Goal: Check status: Check status

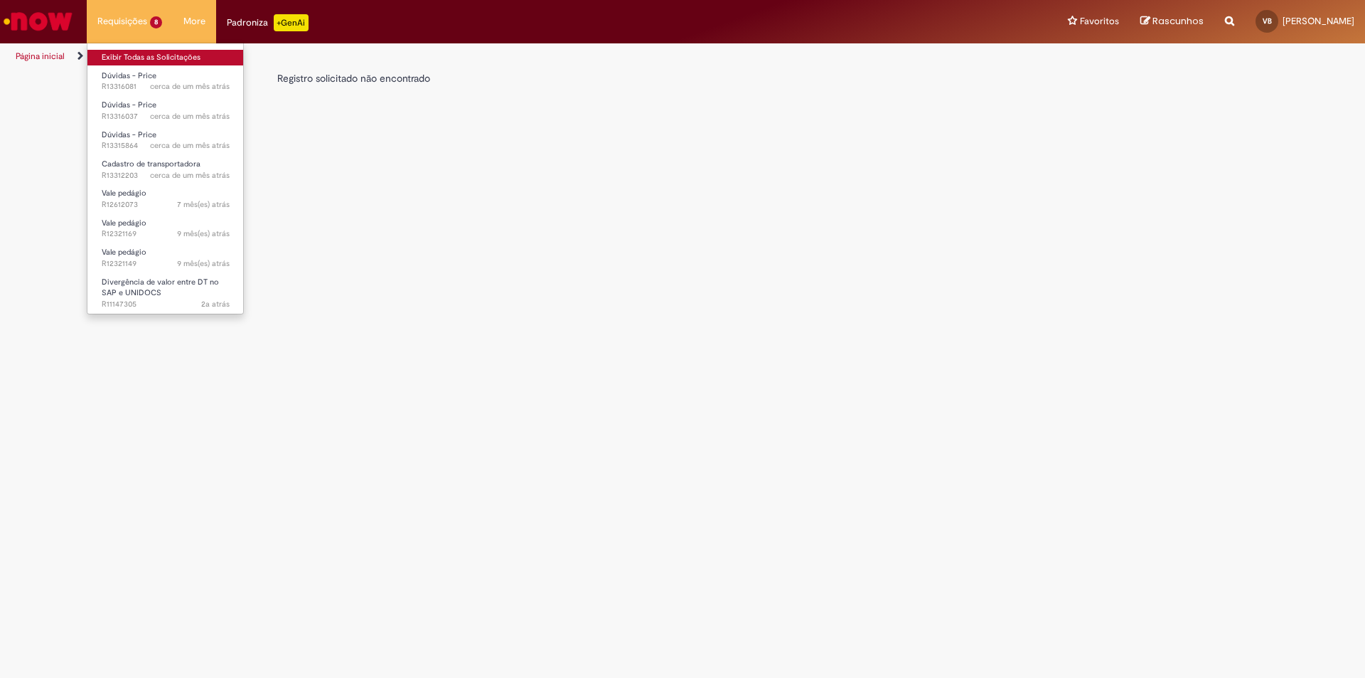
click at [122, 60] on link "Exibir Todas as Solicitações" at bounding box center [165, 58] width 156 height 16
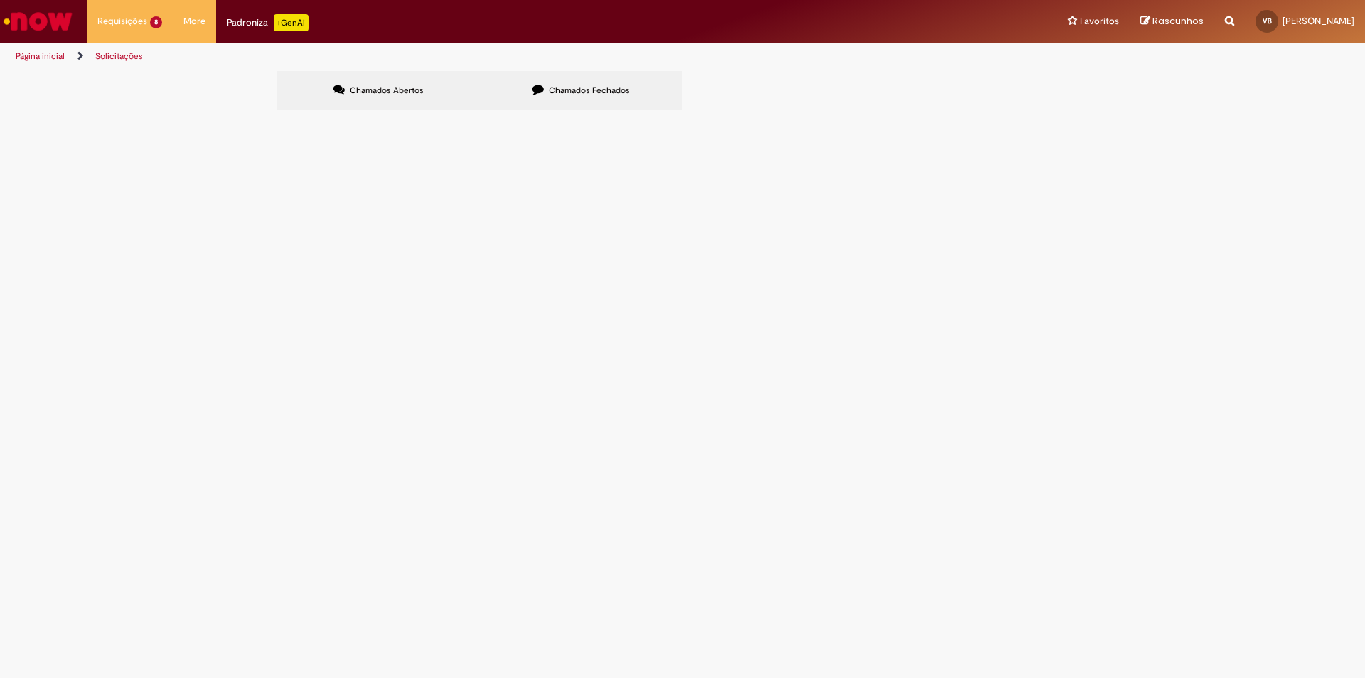
click at [0, 0] on td at bounding box center [0, 0] width 0 height 0
click at [0, 0] on td "Cadastro de transportadora" at bounding box center [0, 0] width 0 height 0
click at [0, 0] on span "Cadastro de transportadora" at bounding box center [0, 0] width 0 height 0
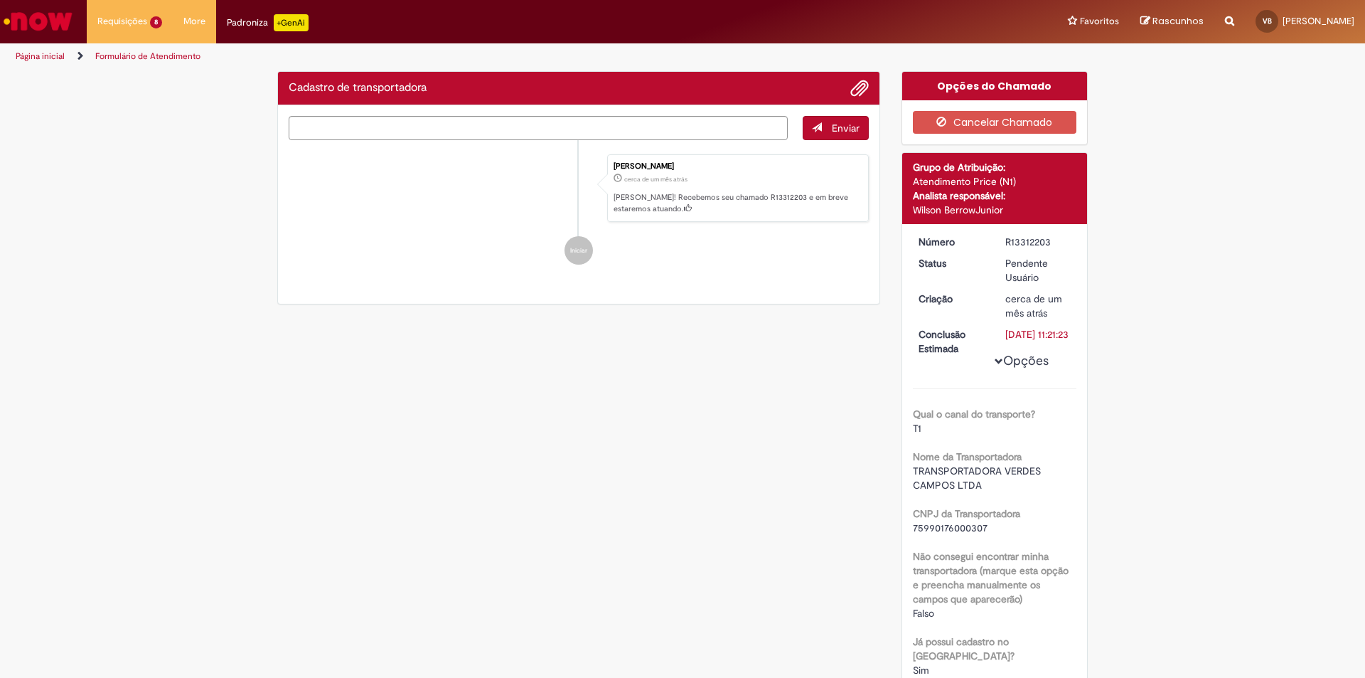
click at [454, 279] on ul "[PERSON_NAME] cerca de um mês atrás cerca de um mês atrás [PERSON_NAME]! Recebe…" at bounding box center [579, 209] width 580 height 139
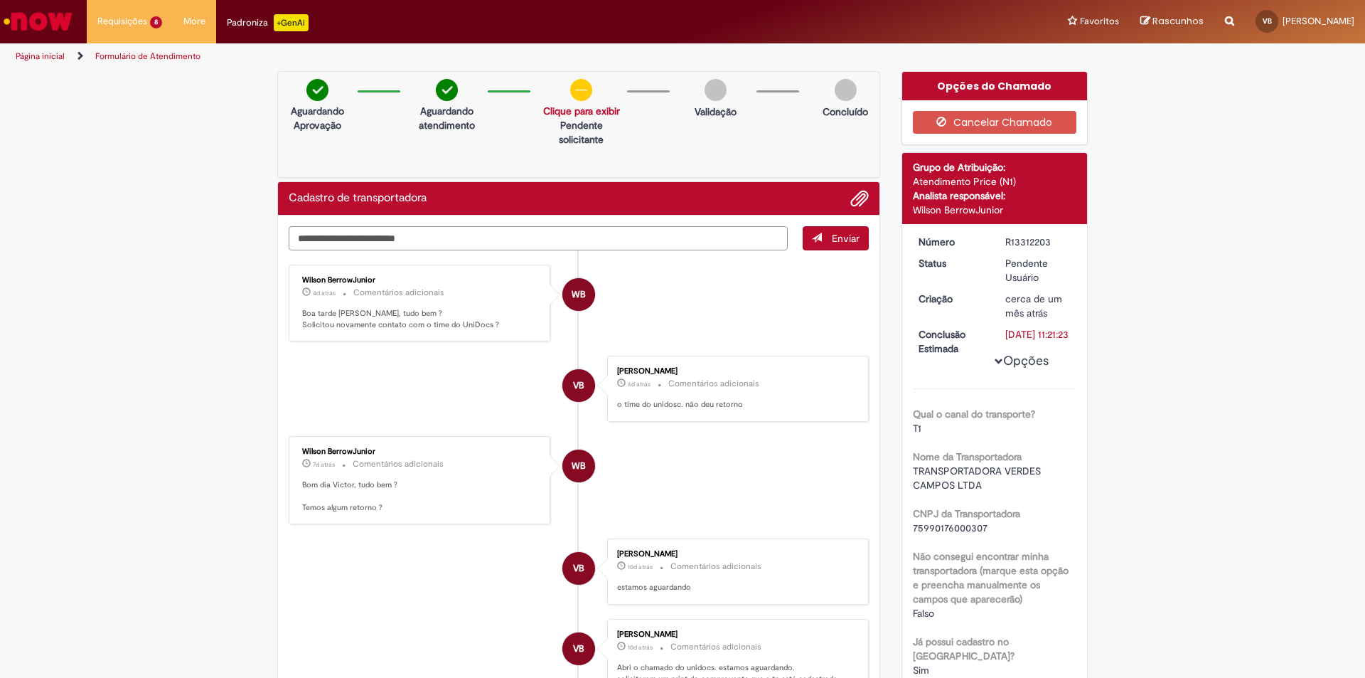
click at [445, 238] on textarea "Digite sua mensagem aqui..." at bounding box center [538, 238] width 499 height 24
type textarea "*********"
click at [838, 240] on span "Enviar" at bounding box center [846, 238] width 28 height 13
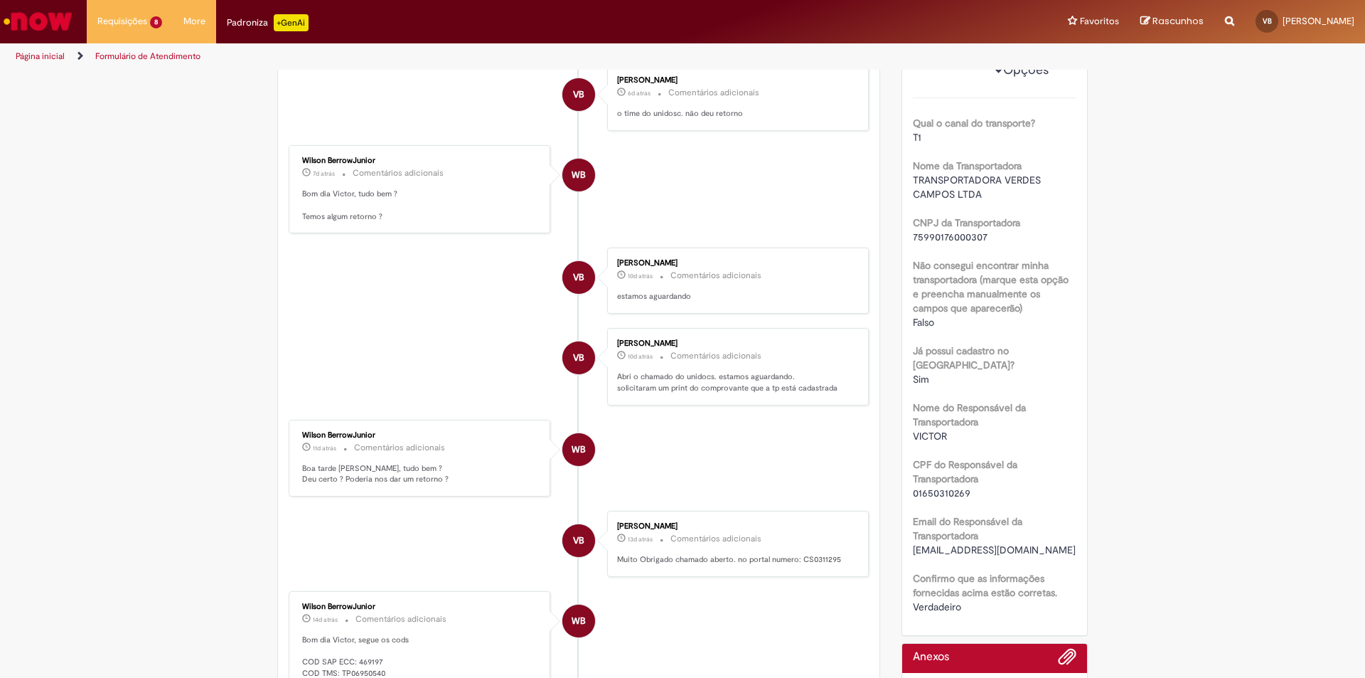
scroll to position [501, 0]
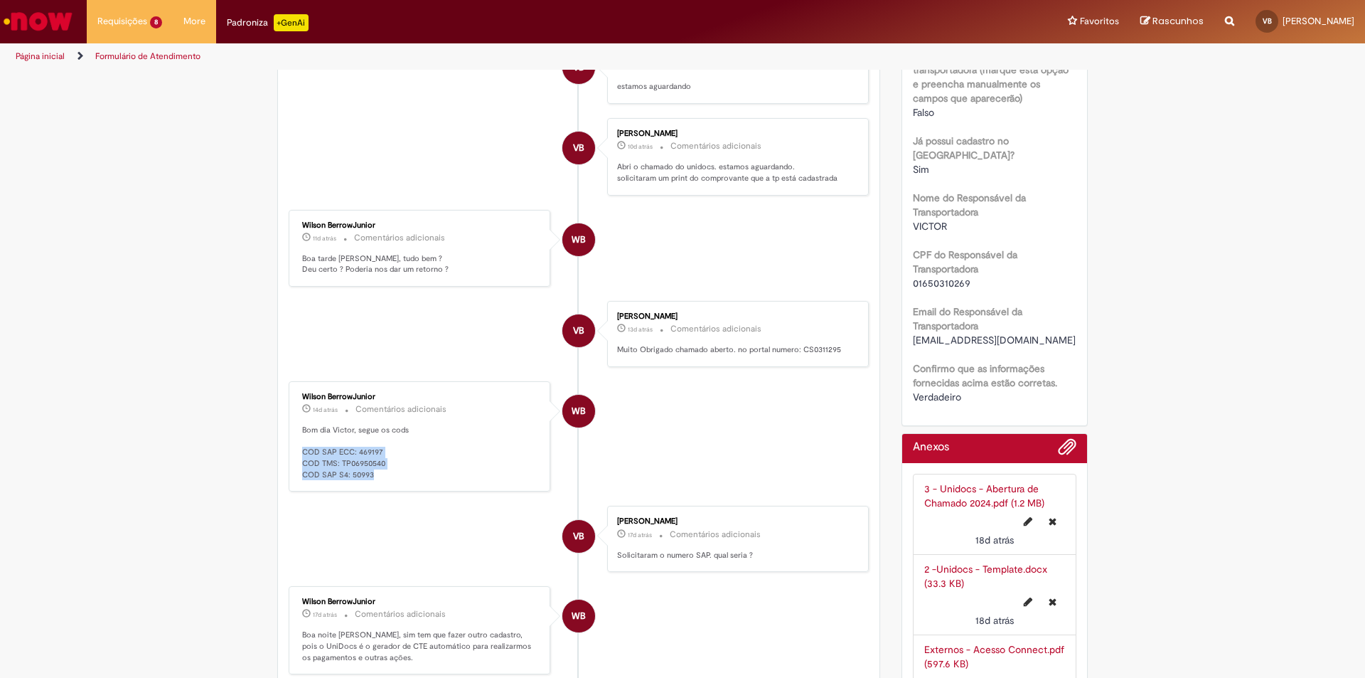
drag, startPoint x: 373, startPoint y: 476, endPoint x: 294, endPoint y: 453, distance: 82.1
click at [294, 453] on div "Wilson BerrowJunior 14d atrás 14 dias atrás Comentários adicionais Bom dia [PER…" at bounding box center [419, 436] width 253 height 102
copy p "COD SAP ECC: 469197 COD TMS: TP06950540 COD SAP S4: 50993"
